Goal: Task Accomplishment & Management: Manage account settings

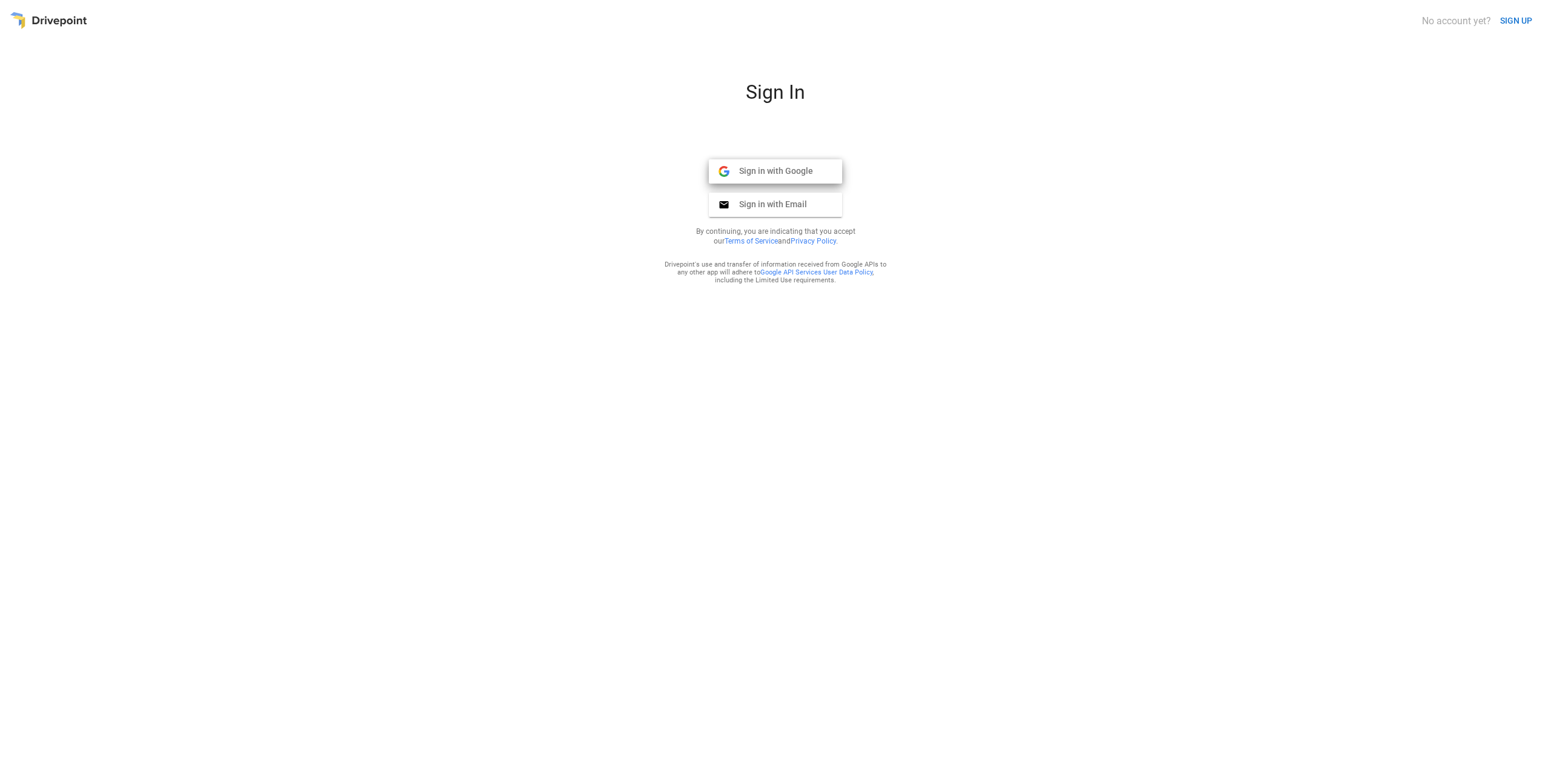
click at [797, 169] on span "Sign in with Google" at bounding box center [771, 171] width 83 height 11
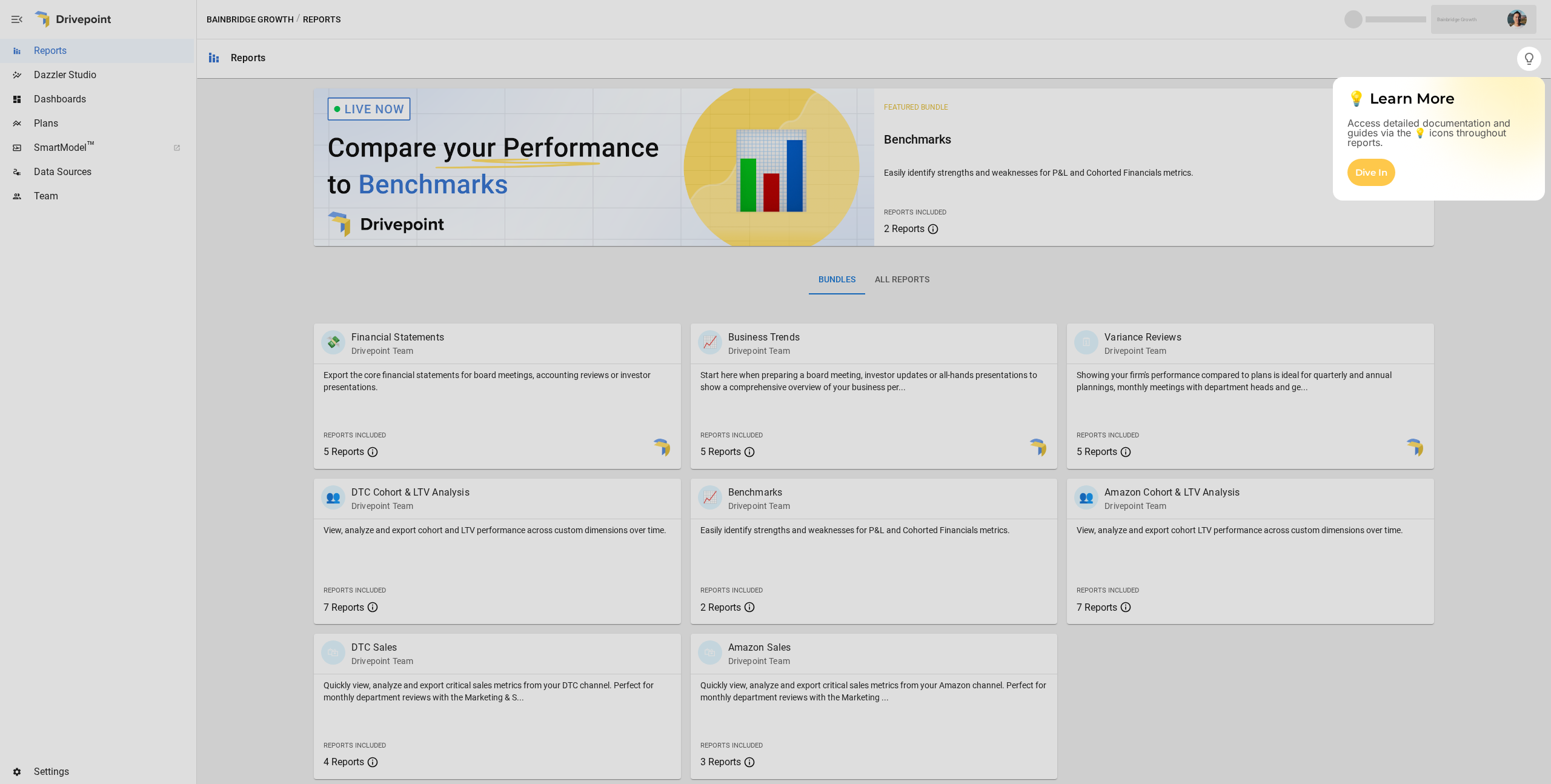
click at [1520, 19] on div at bounding box center [775, 23] width 1551 height 47
click at [1370, 161] on div "Dive In" at bounding box center [1372, 172] width 48 height 27
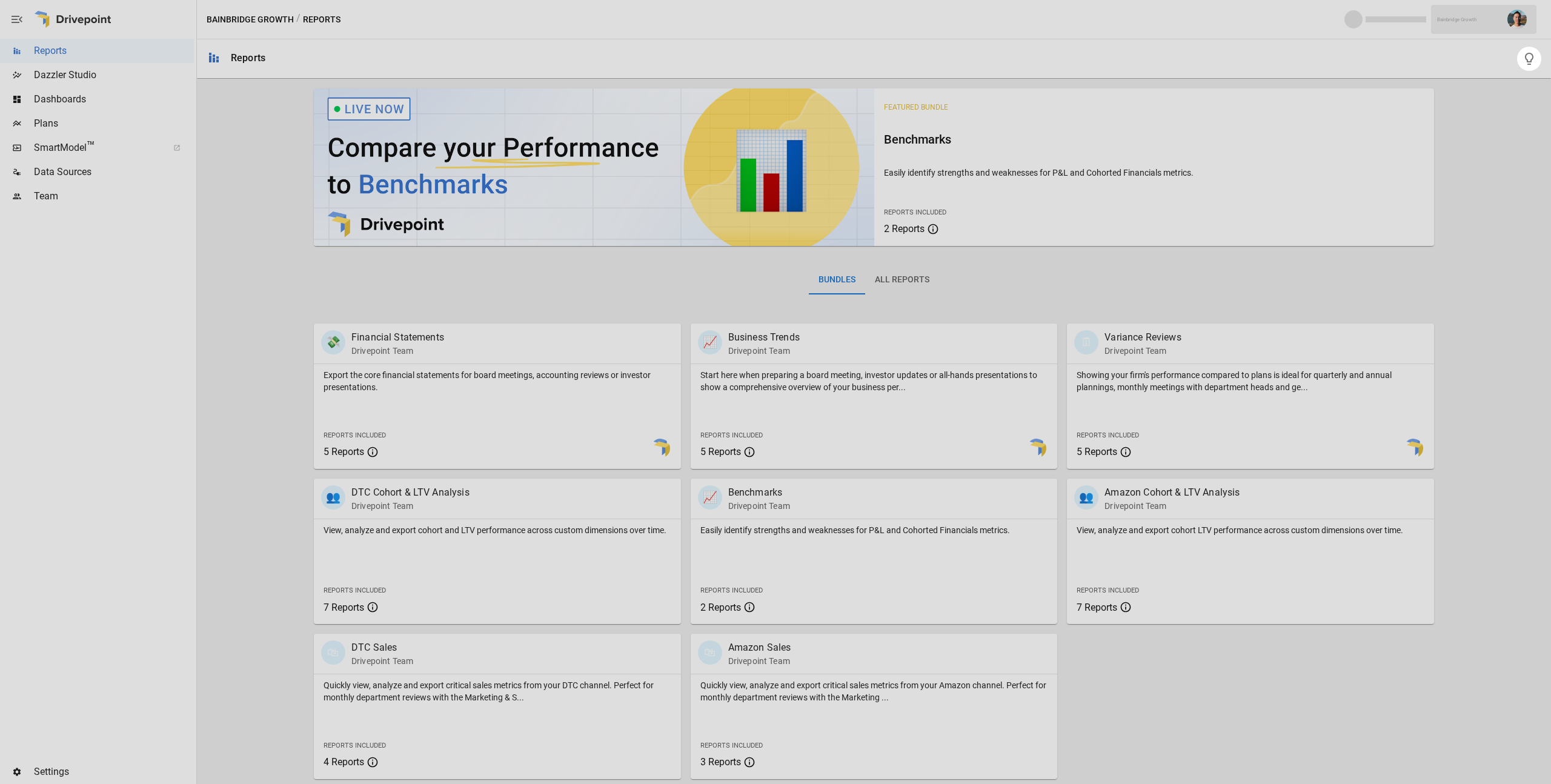
click at [0, 0] on div at bounding box center [775, 23] width 1551 height 47
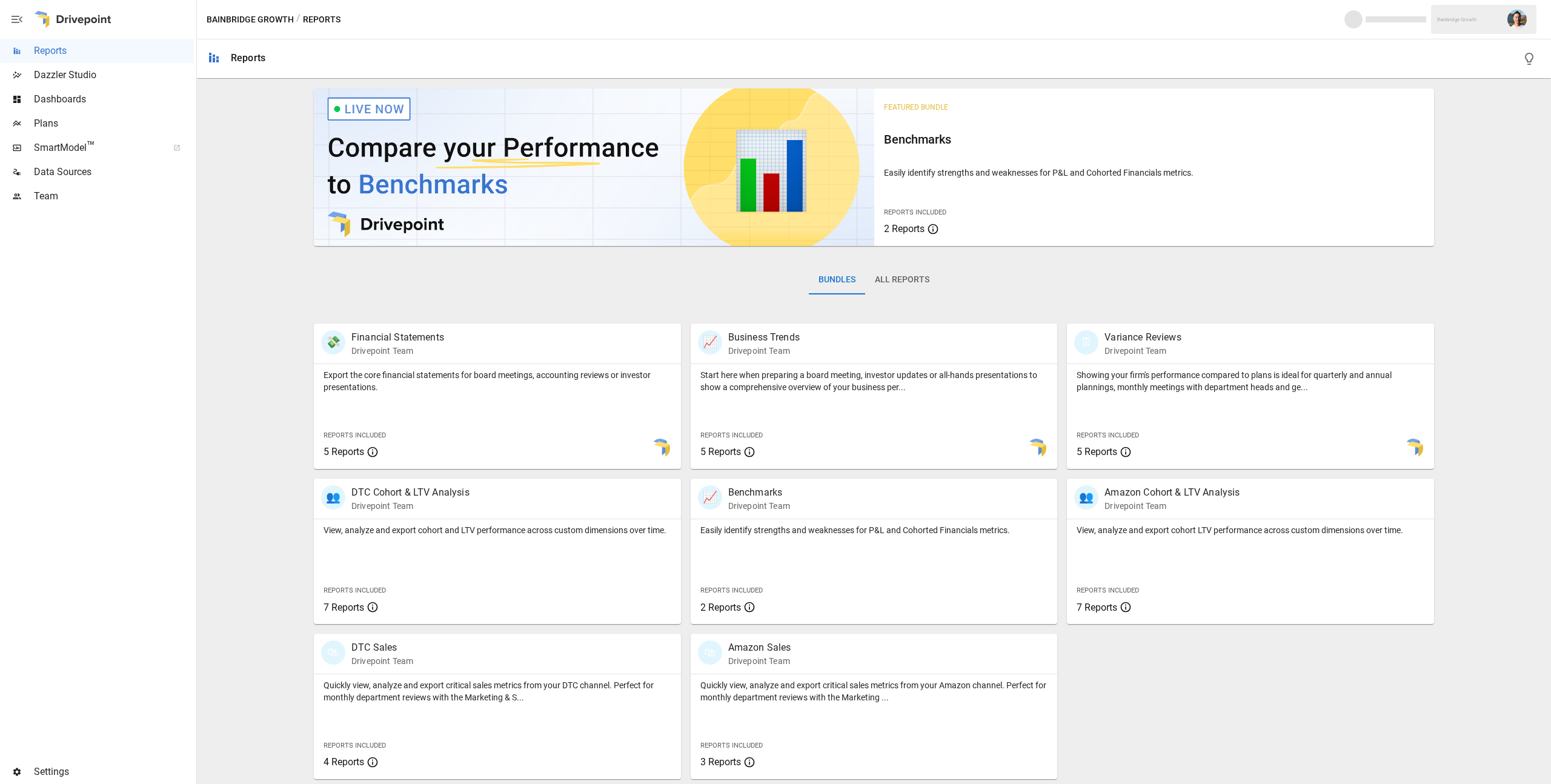
click at [1519, 16] on img "" at bounding box center [1517, 20] width 20 height 20
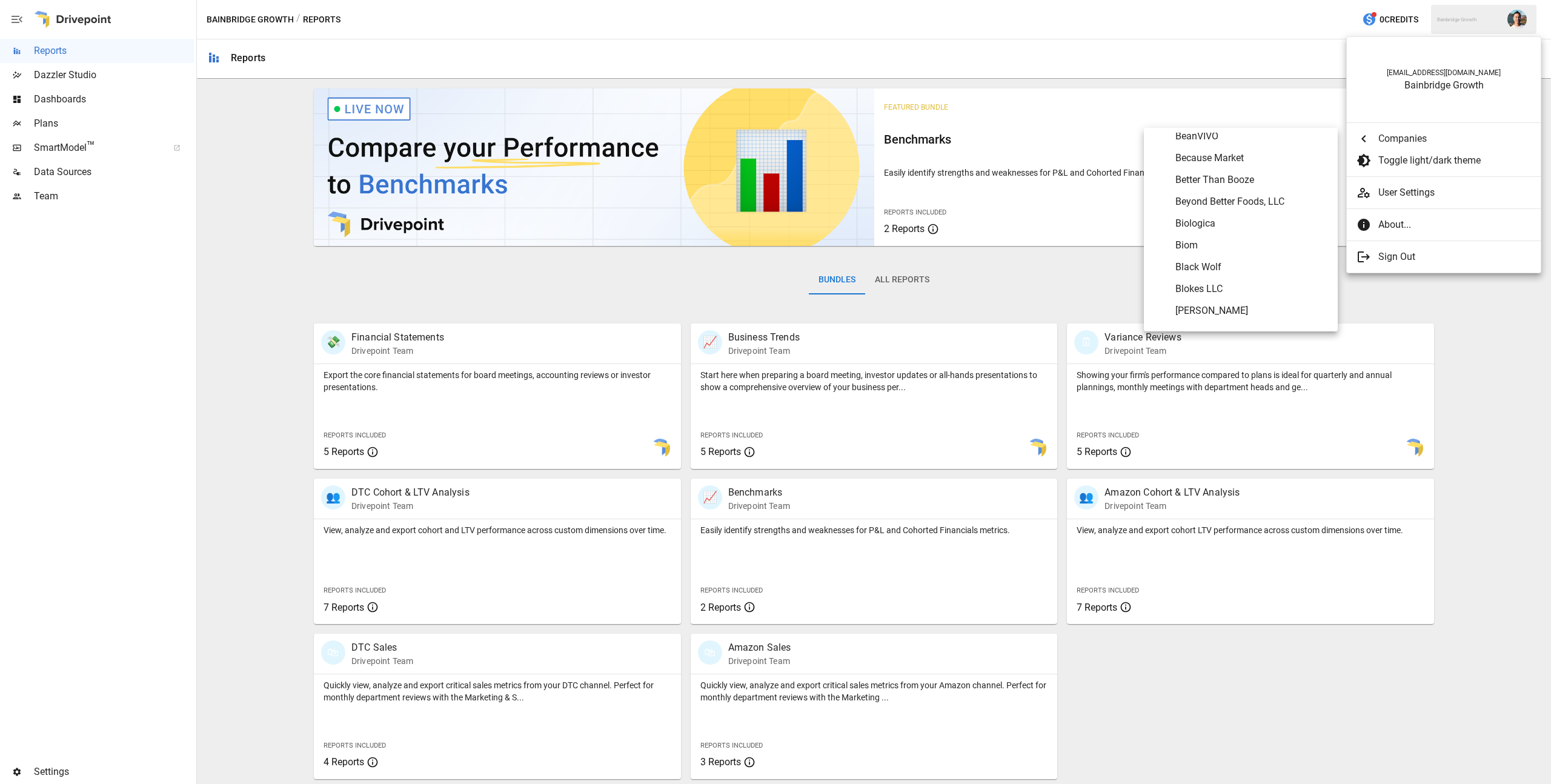
scroll to position [555, 0]
click at [1243, 269] on span "Blokes LLC" at bounding box center [1252, 265] width 153 height 15
